Goal: Task Accomplishment & Management: Use online tool/utility

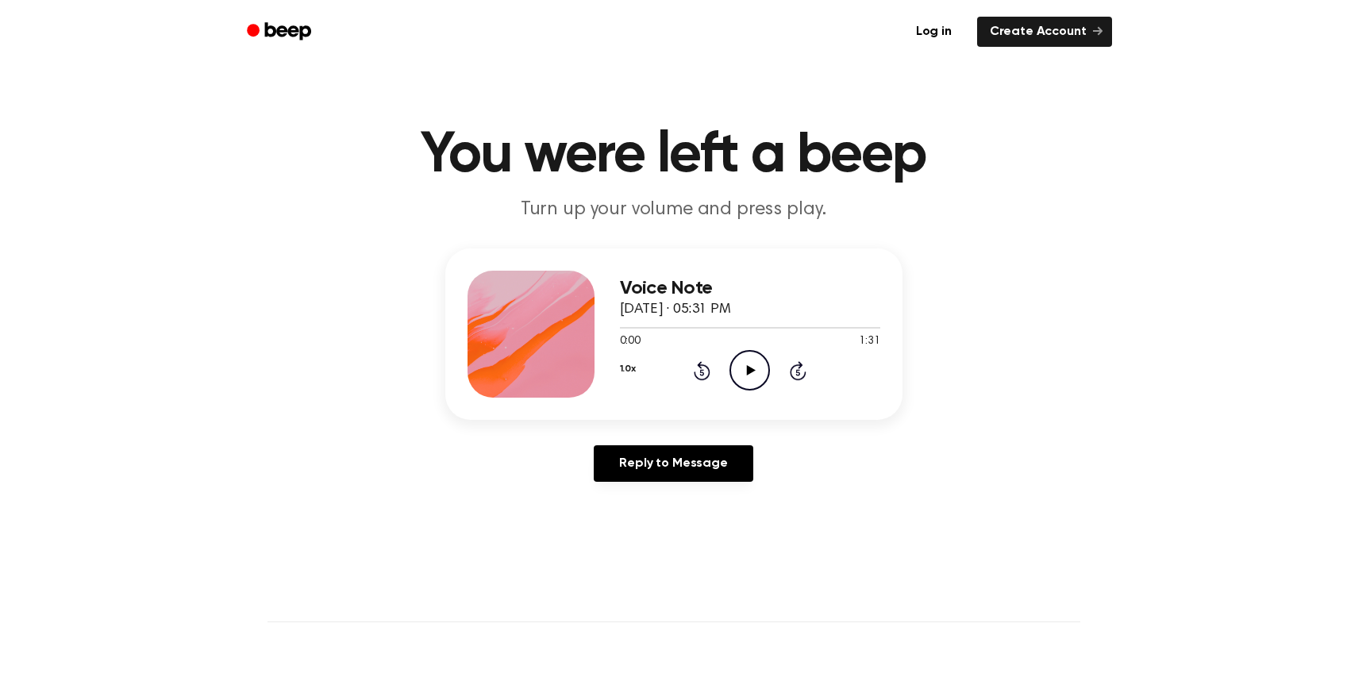
click at [298, 37] on icon "Beep" at bounding box center [280, 31] width 67 height 23
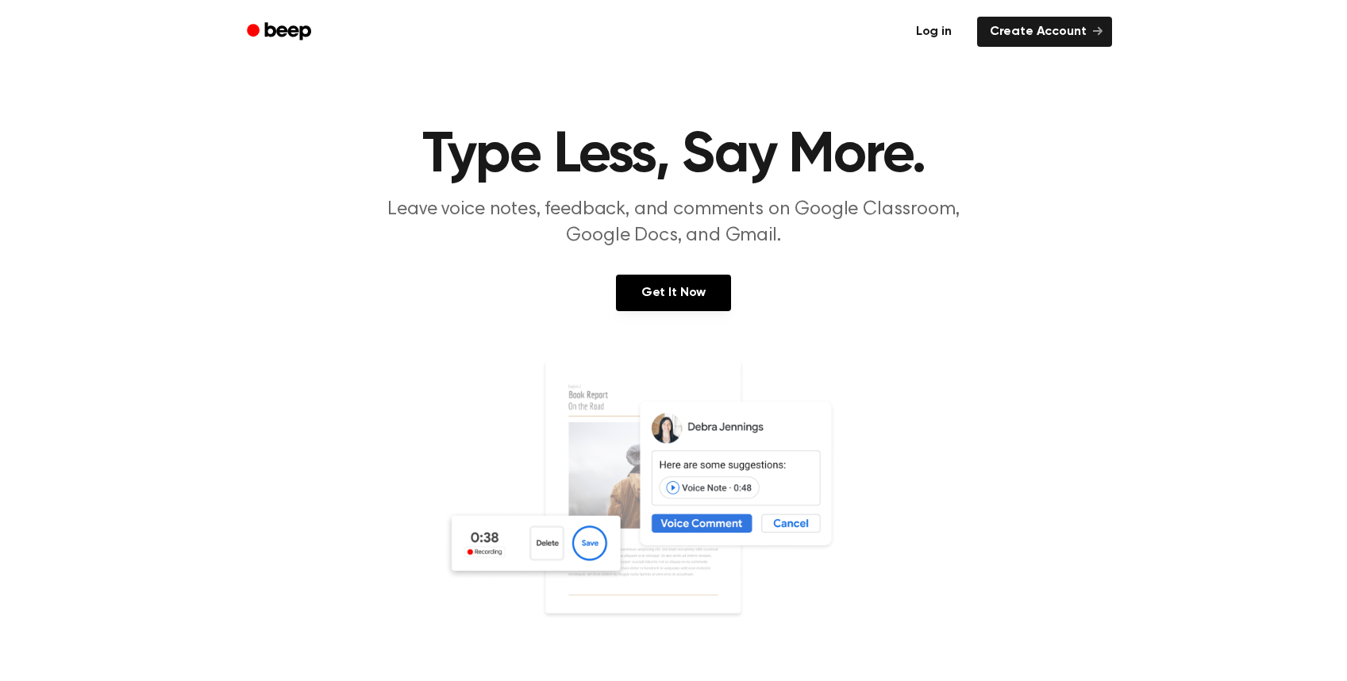
click at [947, 29] on link "Log in" at bounding box center [933, 31] width 67 height 37
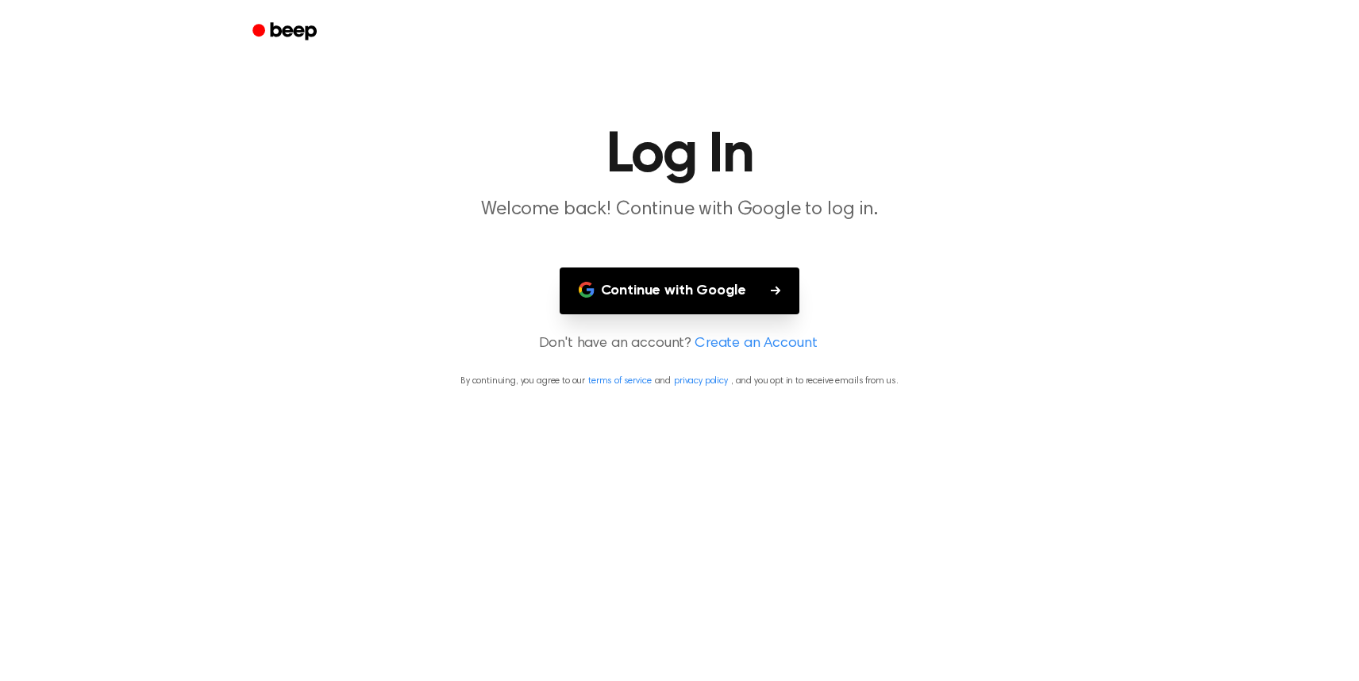
click at [746, 297] on button "Continue with Google" at bounding box center [679, 290] width 240 height 47
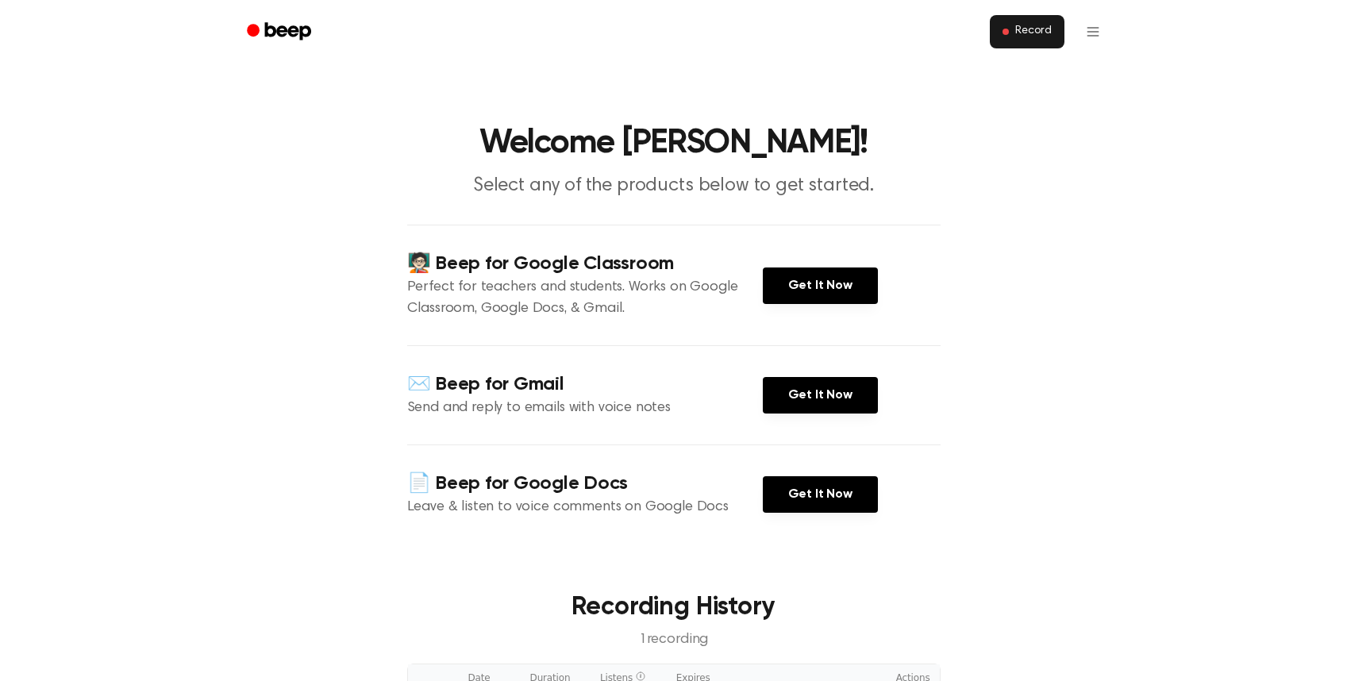
click at [1032, 34] on span "Record" at bounding box center [1033, 32] width 36 height 14
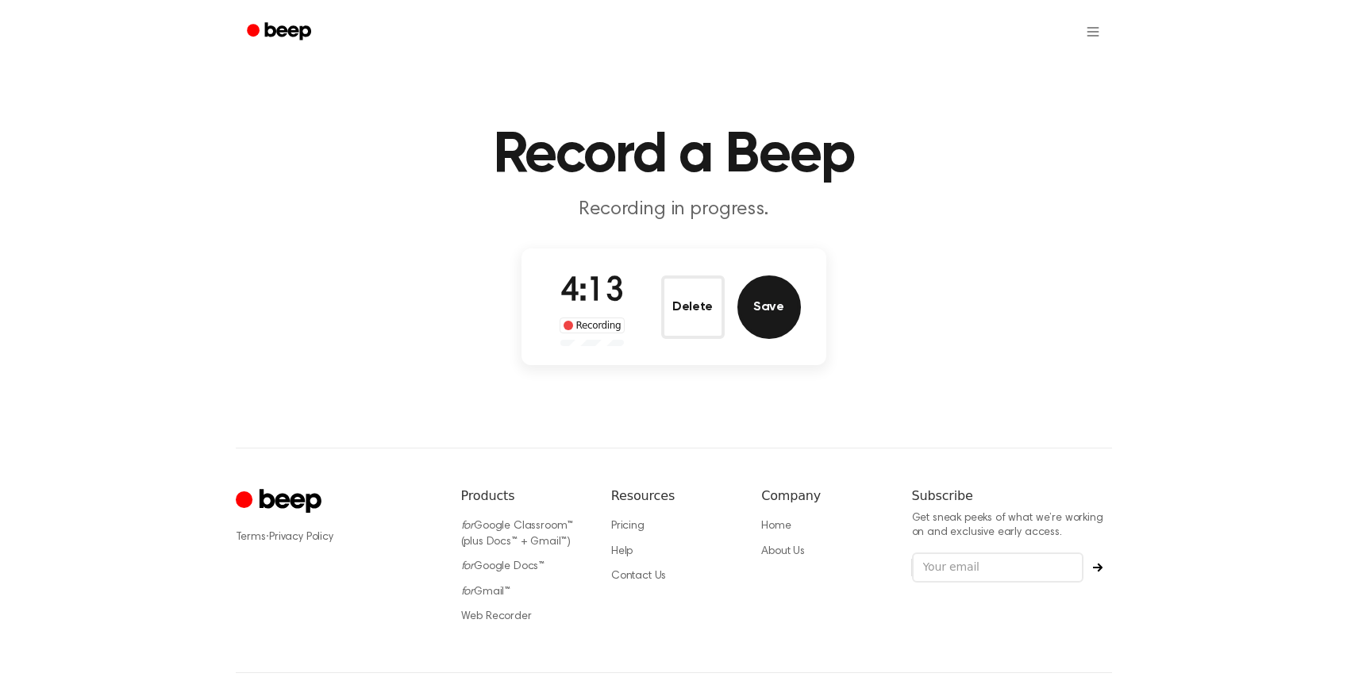
click at [755, 312] on button "Save" at bounding box center [768, 306] width 63 height 63
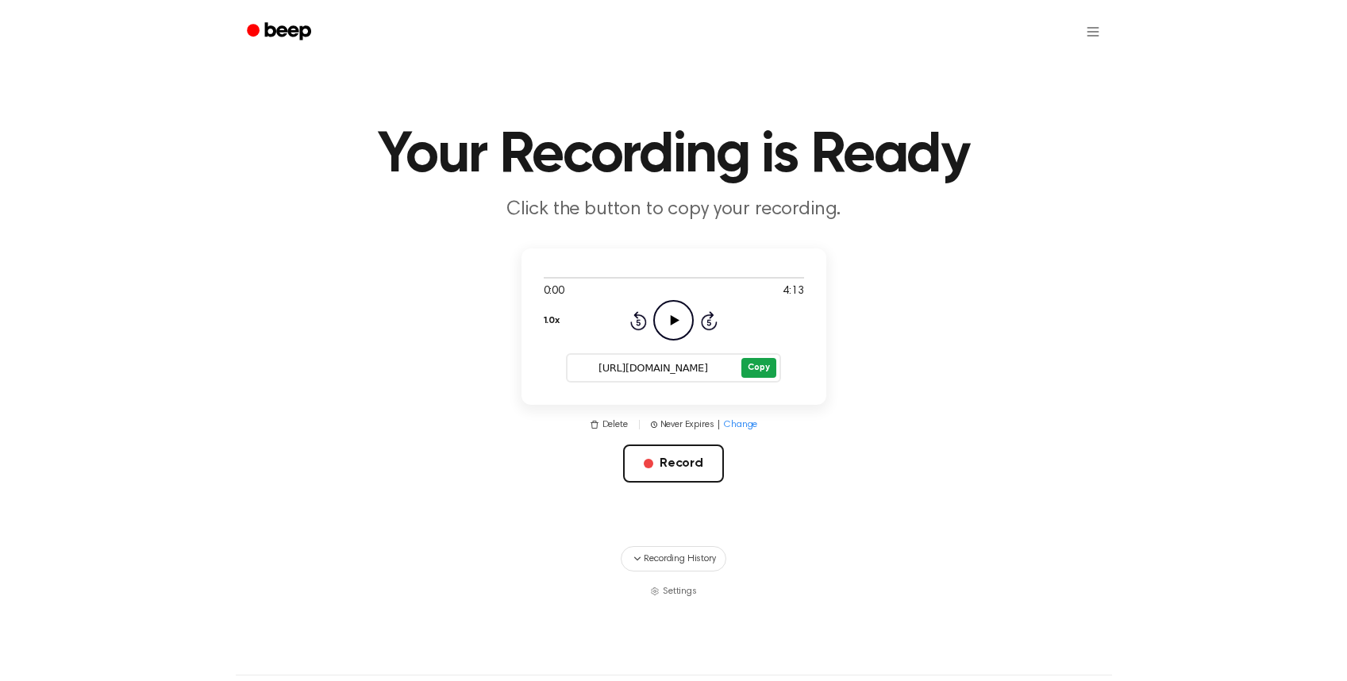
click at [749, 374] on button "Copy" at bounding box center [758, 368] width 34 height 20
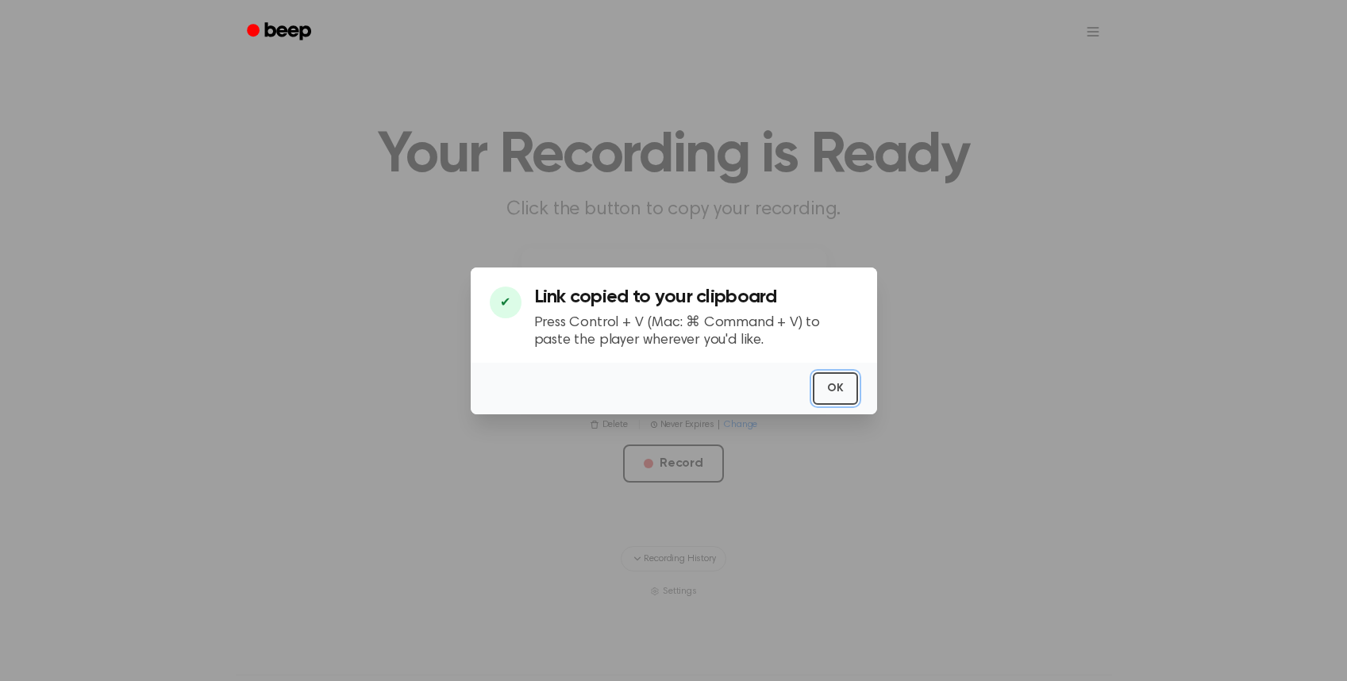
drag, startPoint x: 842, startPoint y: 390, endPoint x: 817, endPoint y: 332, distance: 62.5
click at [842, 390] on button "OK" at bounding box center [835, 388] width 45 height 33
